Goal: Find specific page/section: Find specific page/section

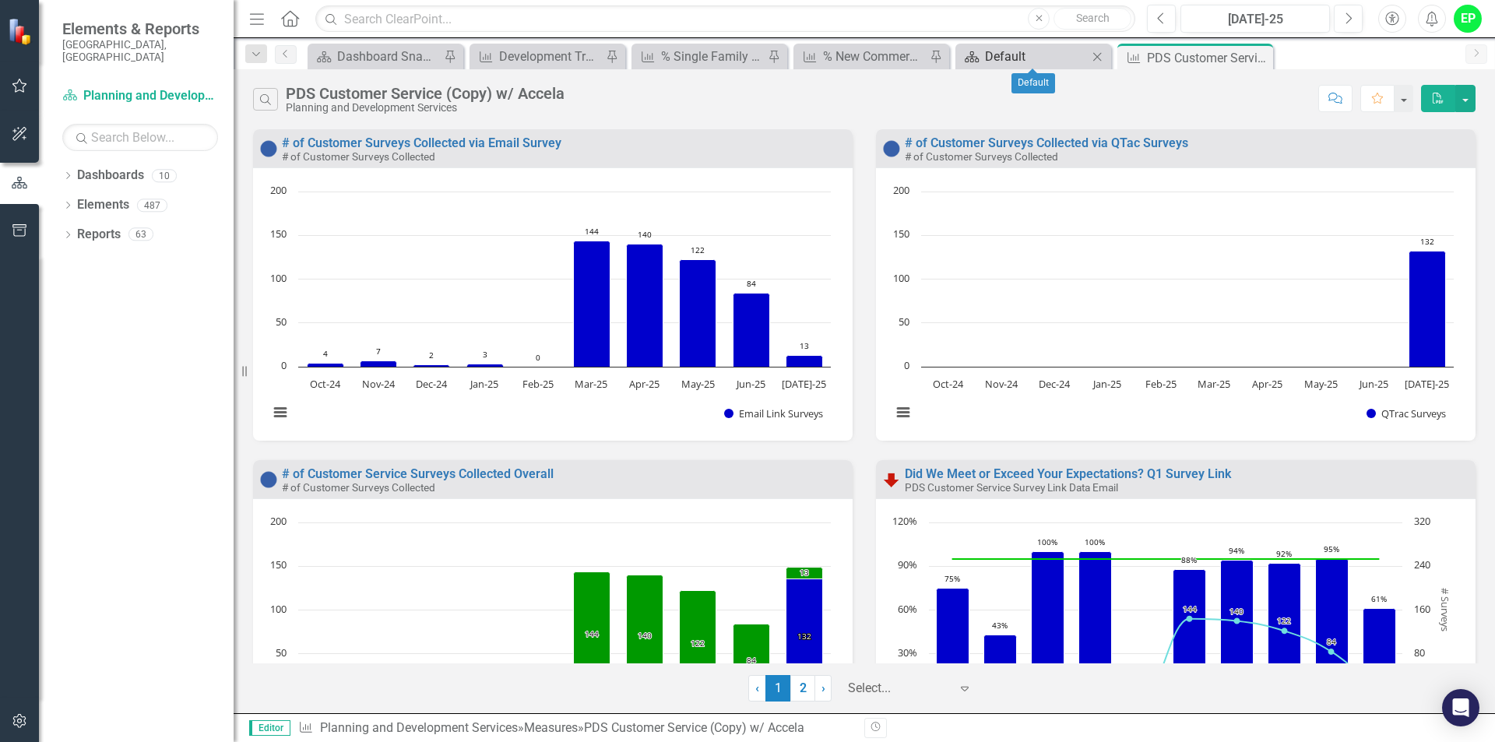
click at [1008, 56] on div "Default" at bounding box center [1036, 56] width 103 height 19
click at [1197, 51] on div "PDS Customer Service (Copy) w/ Accela" at bounding box center [1208, 56] width 122 height 19
click at [1242, 61] on icon at bounding box center [1241, 57] width 12 height 9
